Goal: Information Seeking & Learning: Learn about a topic

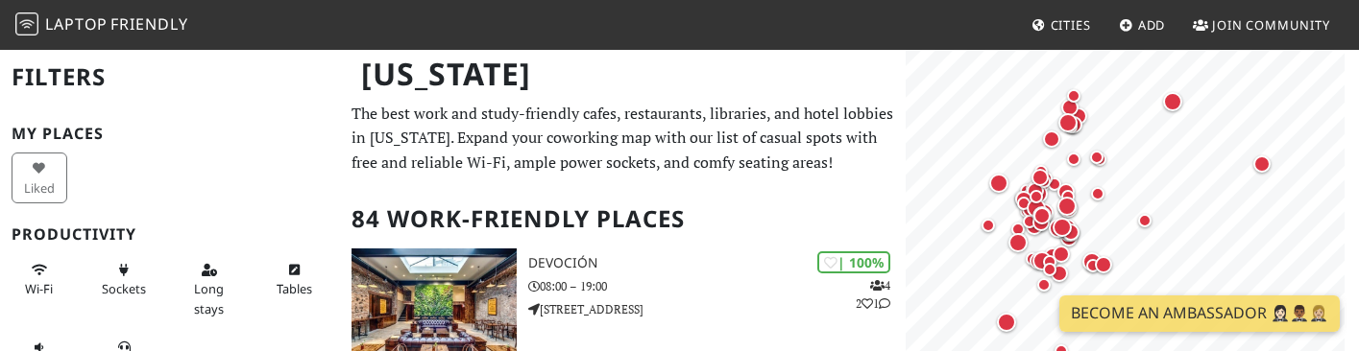
click at [810, 20] on nav "Laptop Friendly Cities Add Join Community" at bounding box center [679, 25] width 1359 height 50
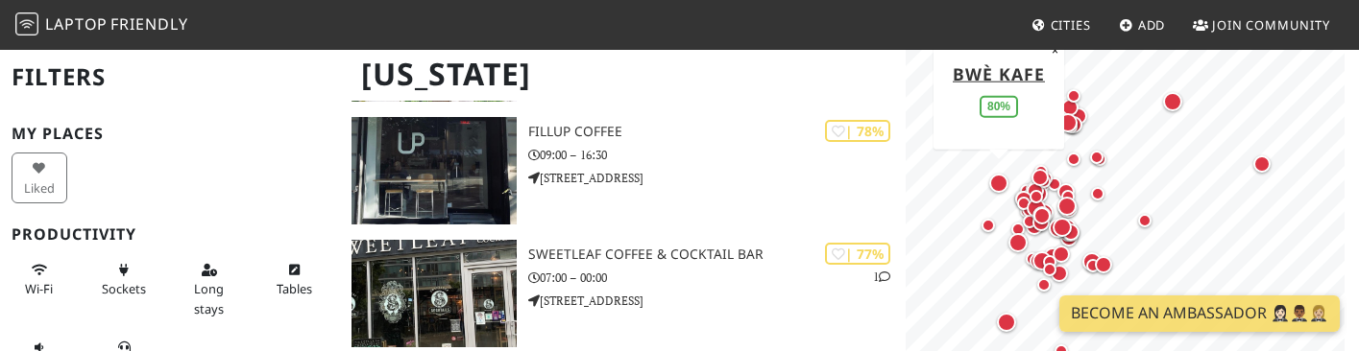
scroll to position [2112, 0]
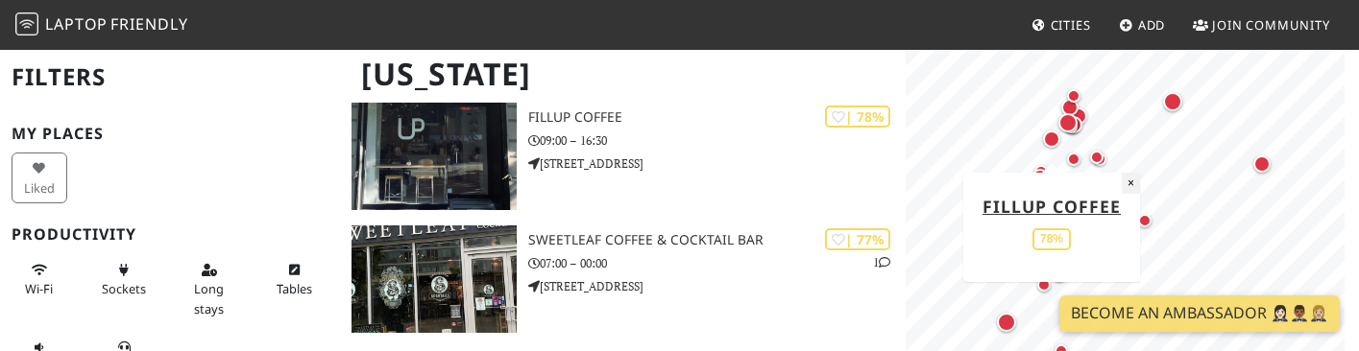
click at [1135, 181] on button "×" at bounding box center [1130, 183] width 18 height 21
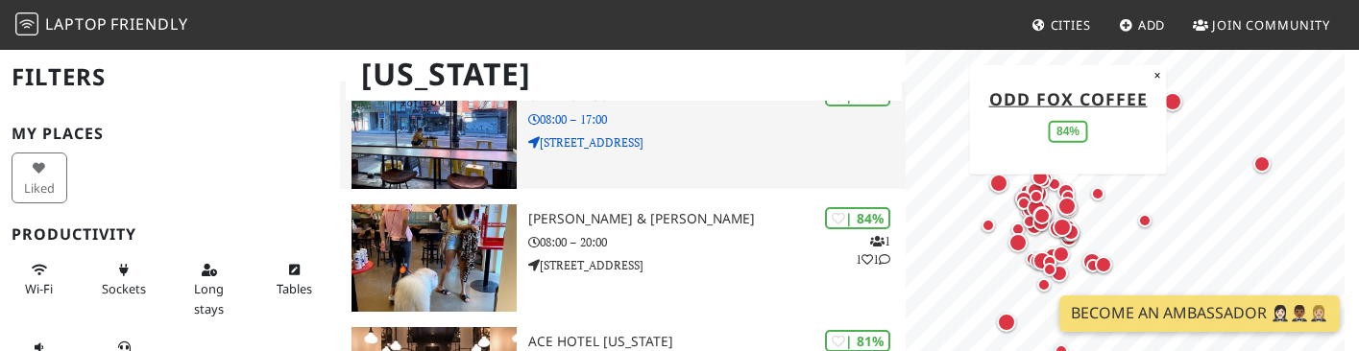
scroll to position [1152, 0]
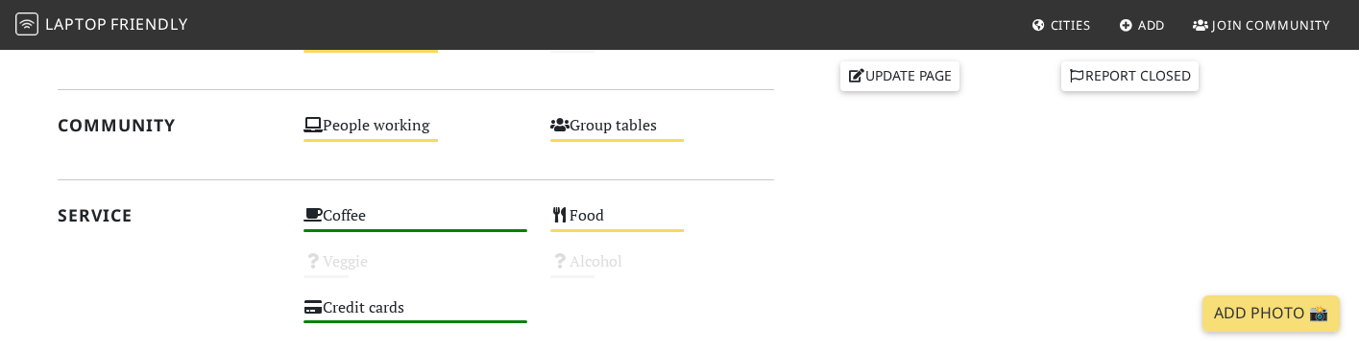
scroll to position [864, 0]
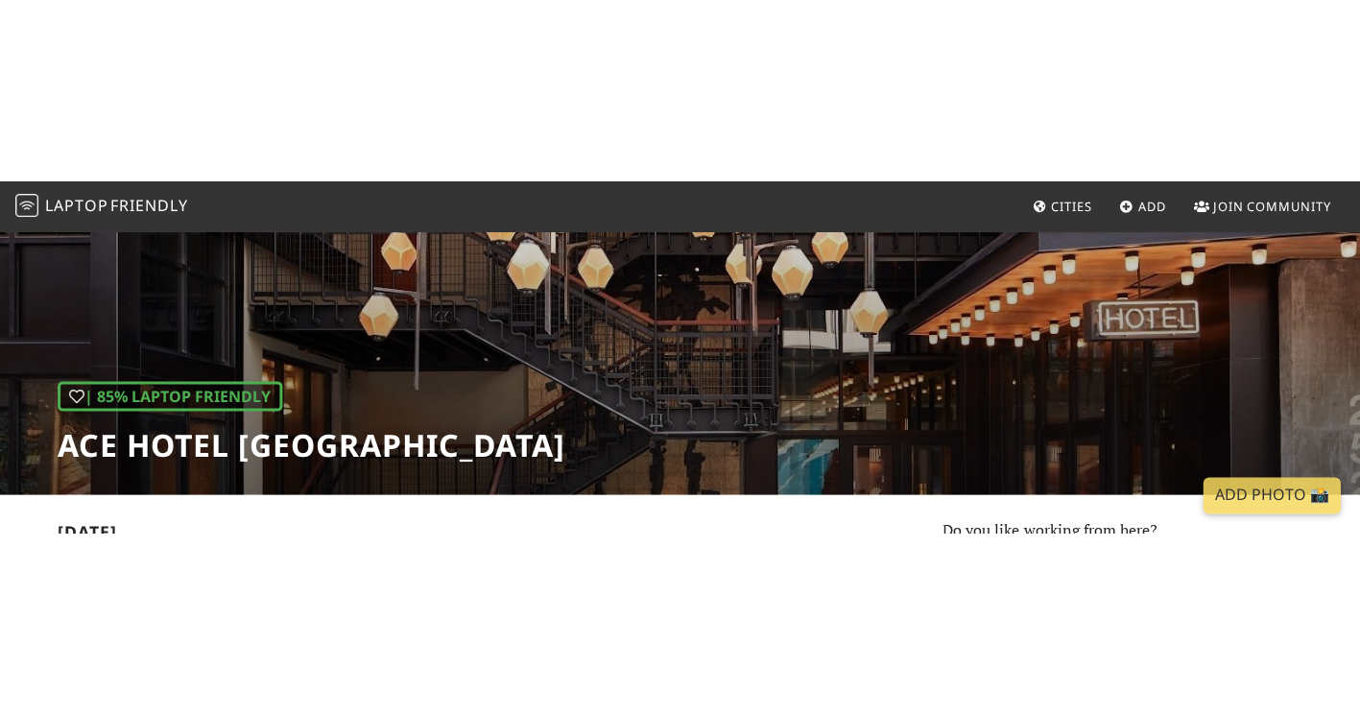
scroll to position [96, 0]
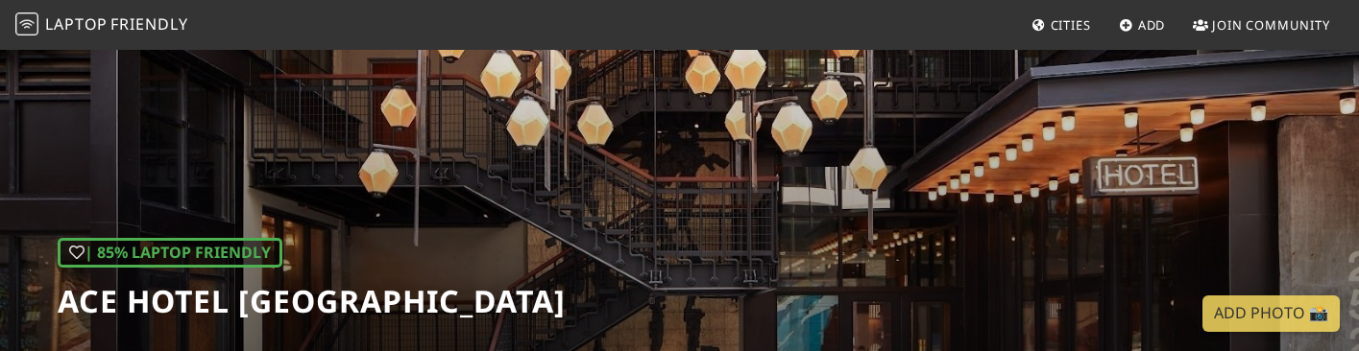
click at [876, 155] on div "| 85% Laptop Friendly Ace Hotel Brooklyn" at bounding box center [679, 151] width 1359 height 399
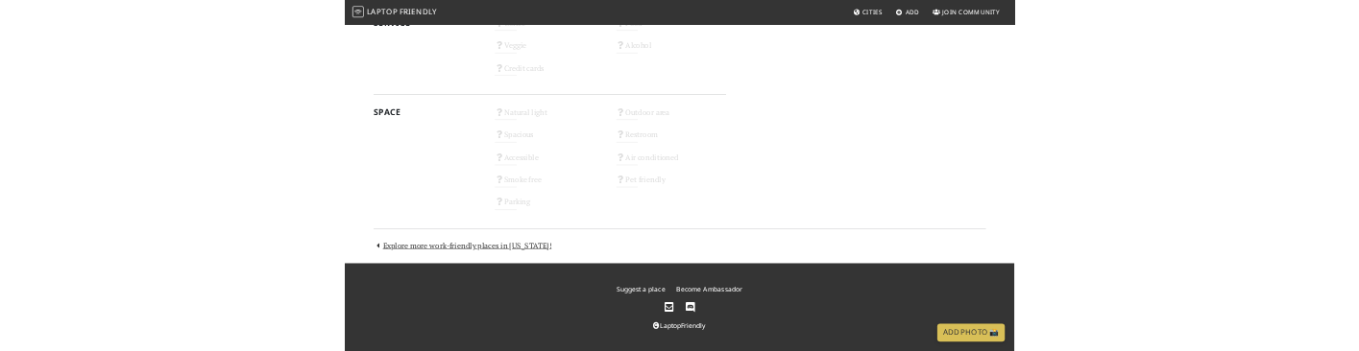
scroll to position [633, 0]
